Goal: Check status: Check status

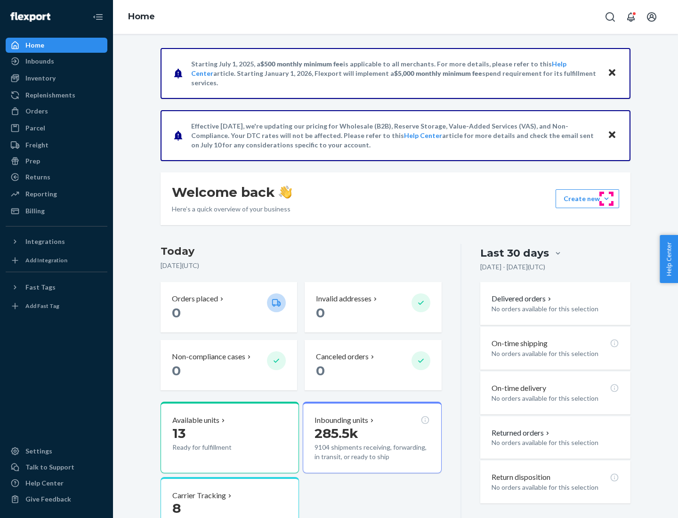
click at [607, 199] on button "Create new Create new inbound Create new order Create new product" at bounding box center [588, 198] width 64 height 19
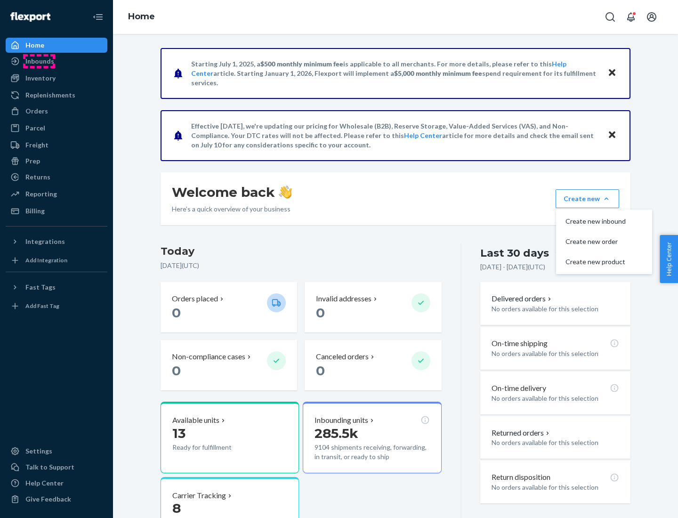
click at [39, 61] on div "Inbounds" at bounding box center [39, 61] width 29 height 9
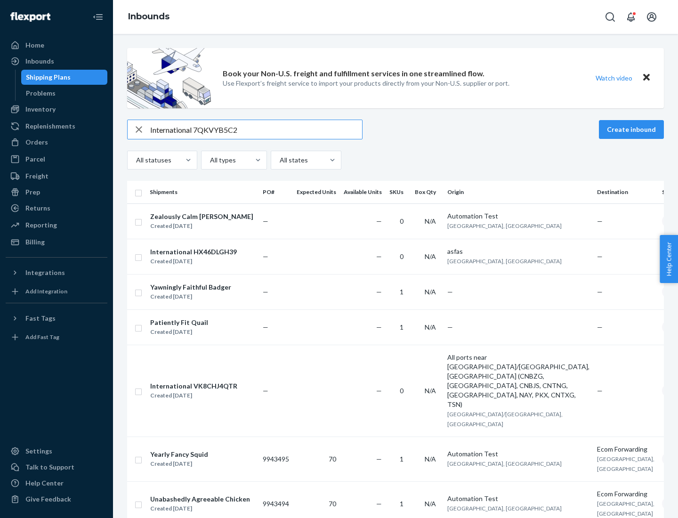
type input "International 7QKVYB5C29"
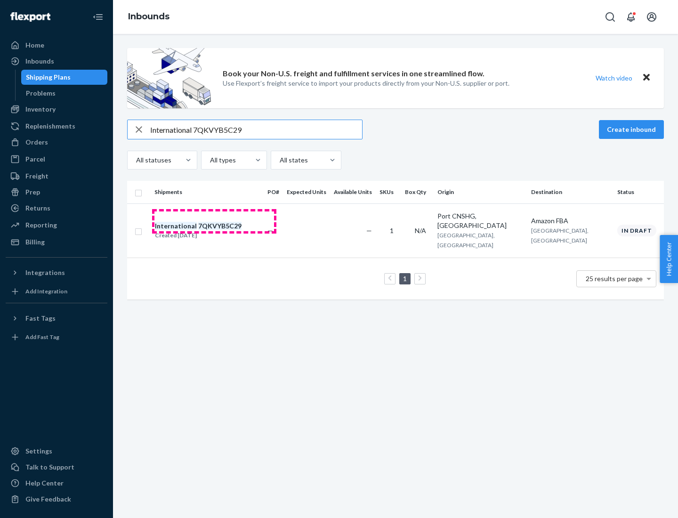
click at [214, 231] on div "Created [DATE]" at bounding box center [198, 235] width 87 height 9
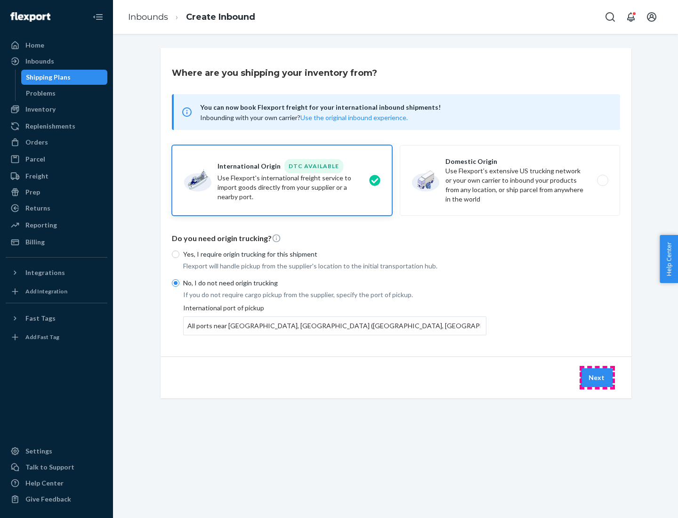
click at [597, 377] on button "Next" at bounding box center [597, 377] width 32 height 19
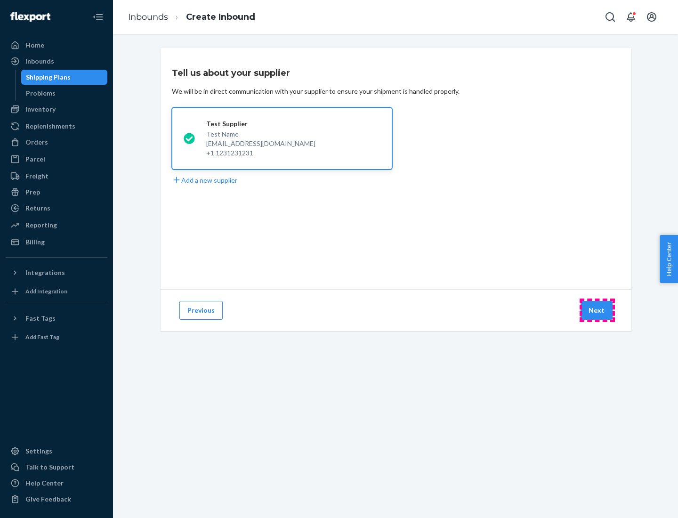
click at [597, 310] on button "Next" at bounding box center [597, 310] width 32 height 19
